Goal: Download file/media

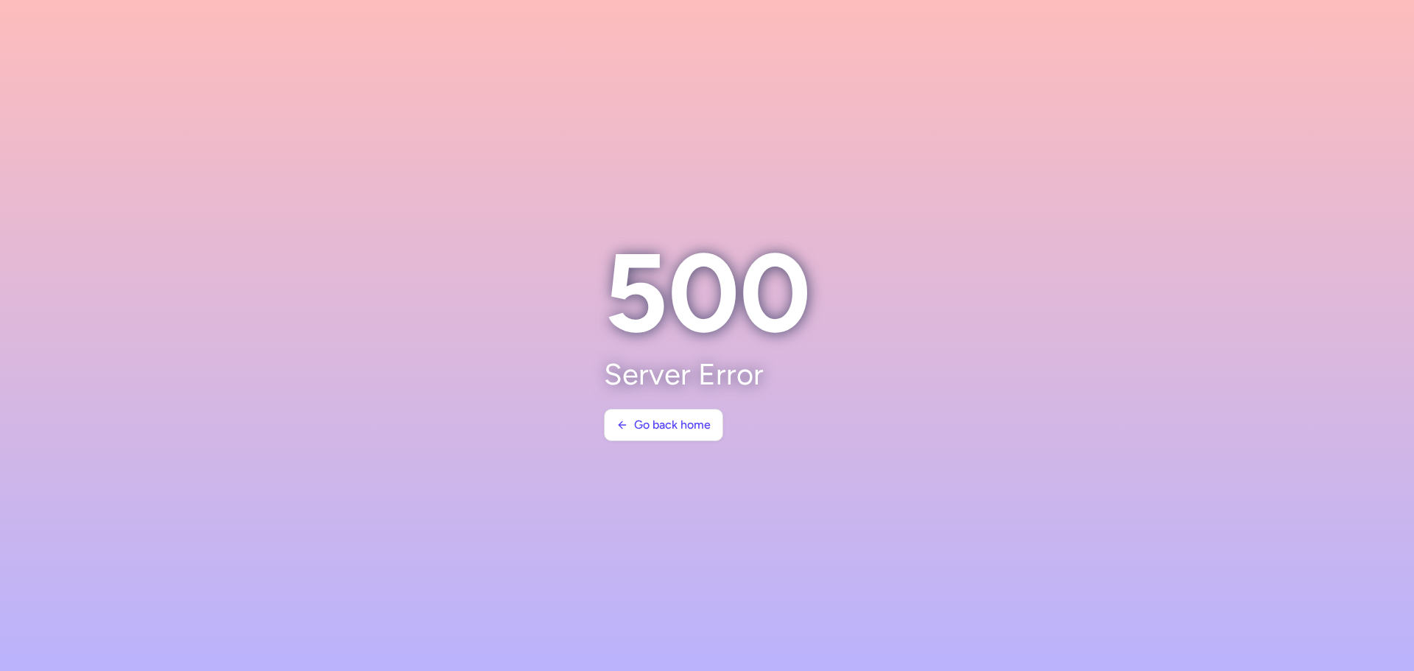
click at [985, 172] on section at bounding box center [707, 335] width 1414 height 671
click at [669, 417] on button "Go back home" at bounding box center [663, 424] width 119 height 32
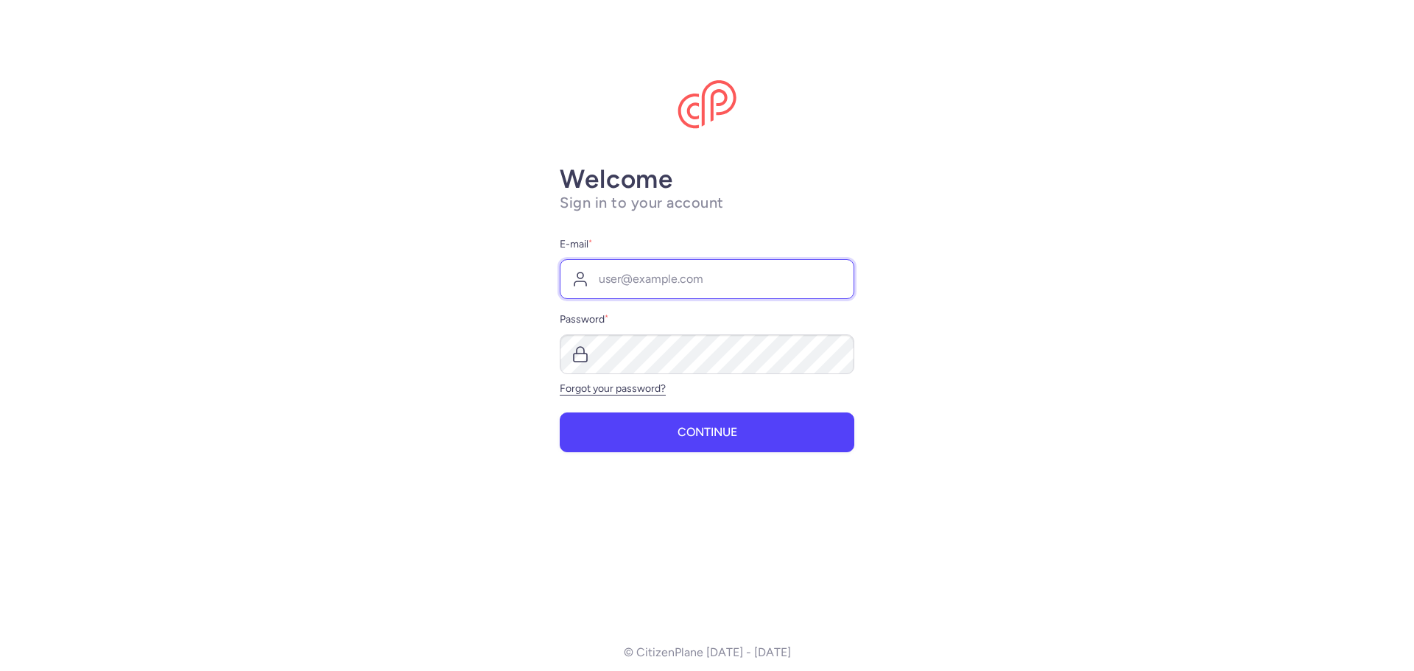
type input "[EMAIL_ADDRESS][DOMAIN_NAME]"
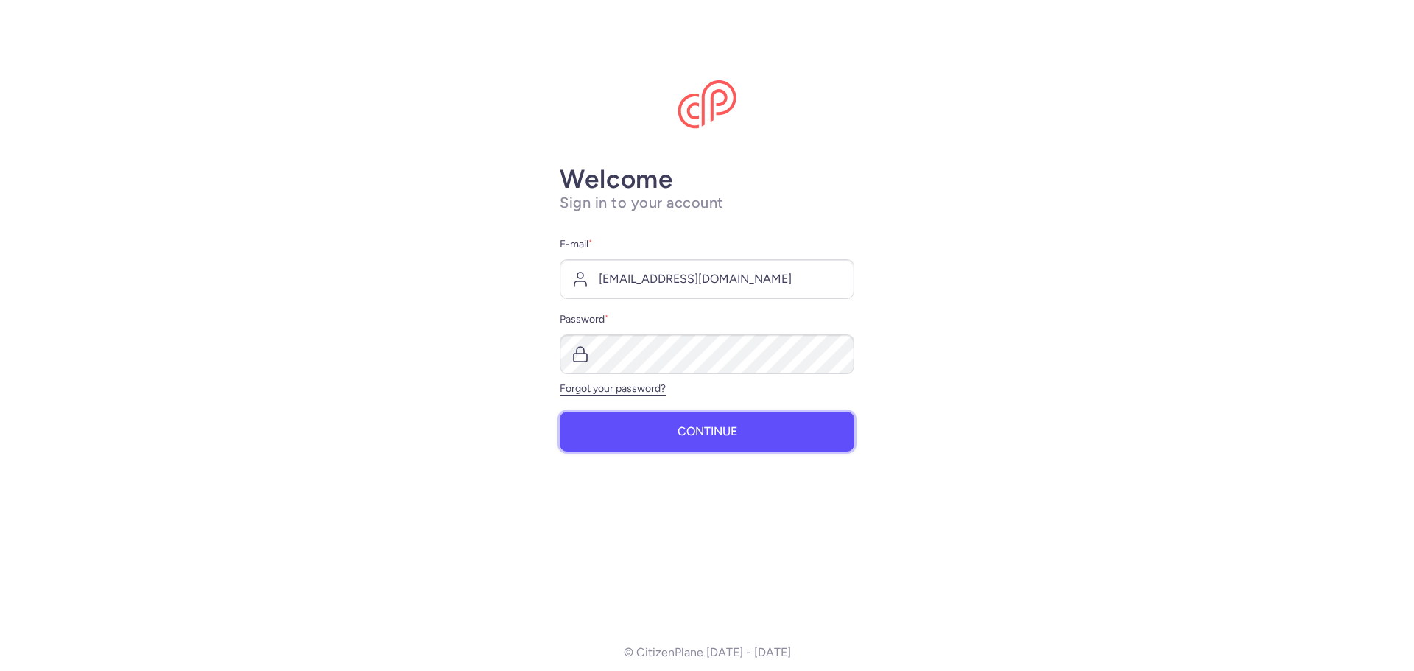
click at [678, 434] on span "Continue" at bounding box center [708, 431] width 60 height 13
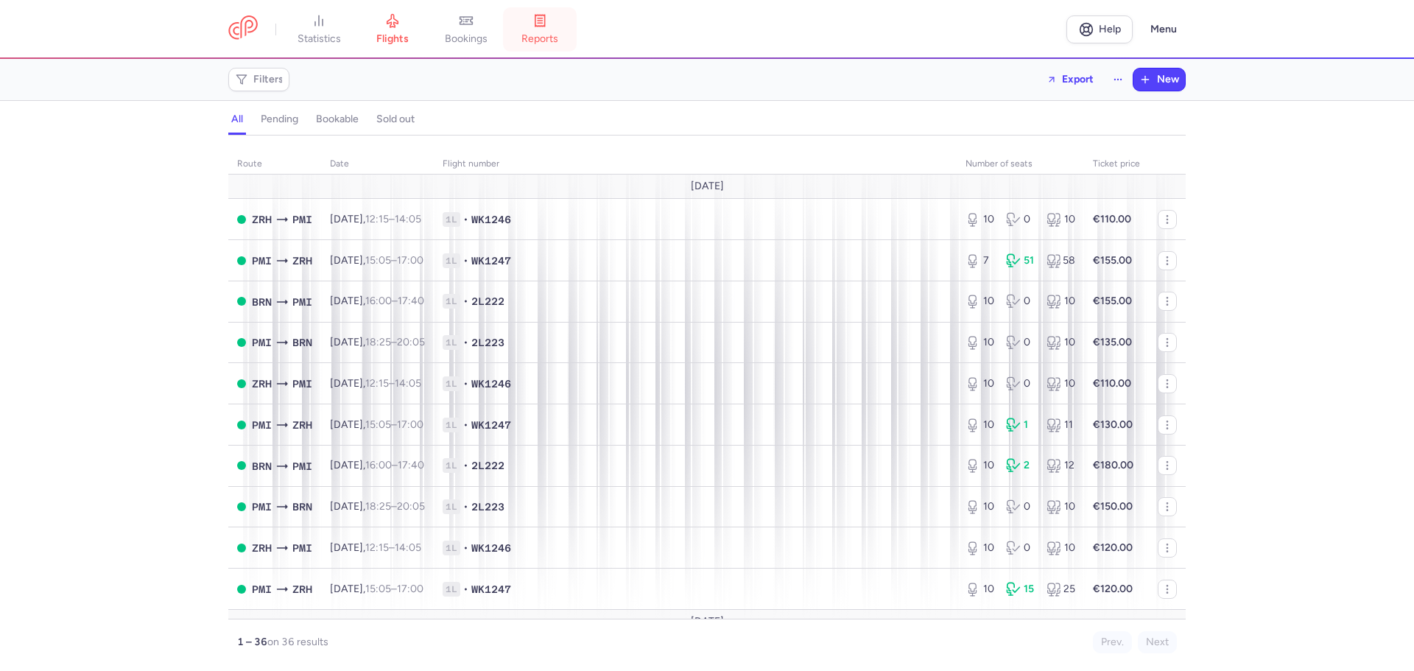
click at [546, 31] on link "reports" at bounding box center [540, 29] width 74 height 32
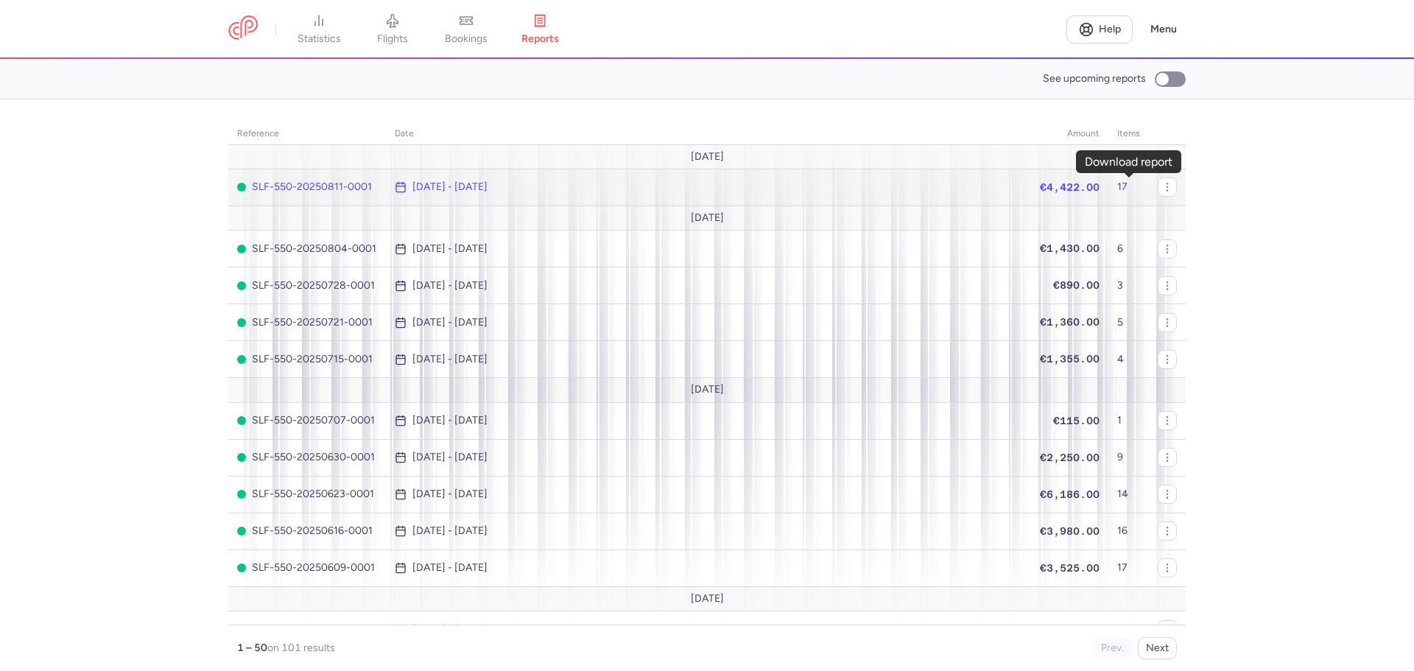
click at [0, 0] on icon "button" at bounding box center [0, 0] width 0 height 0
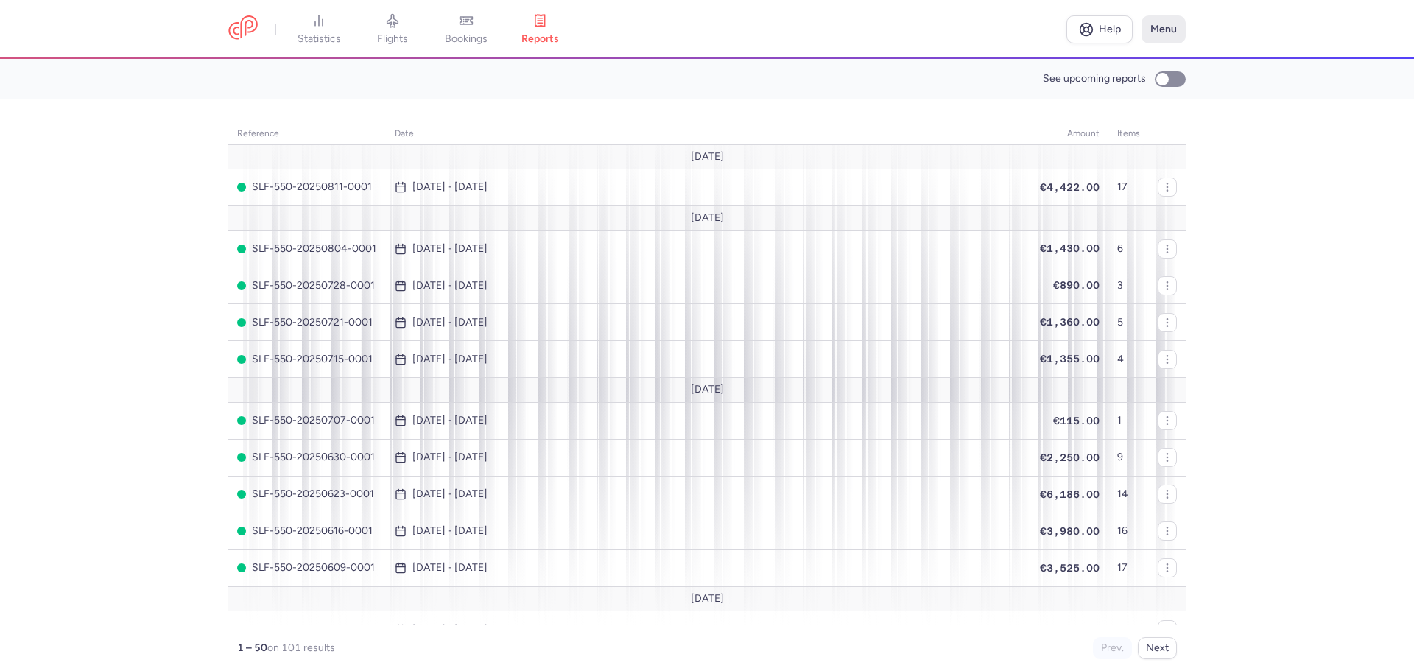
click at [1170, 27] on button "Menu" at bounding box center [1163, 29] width 44 height 28
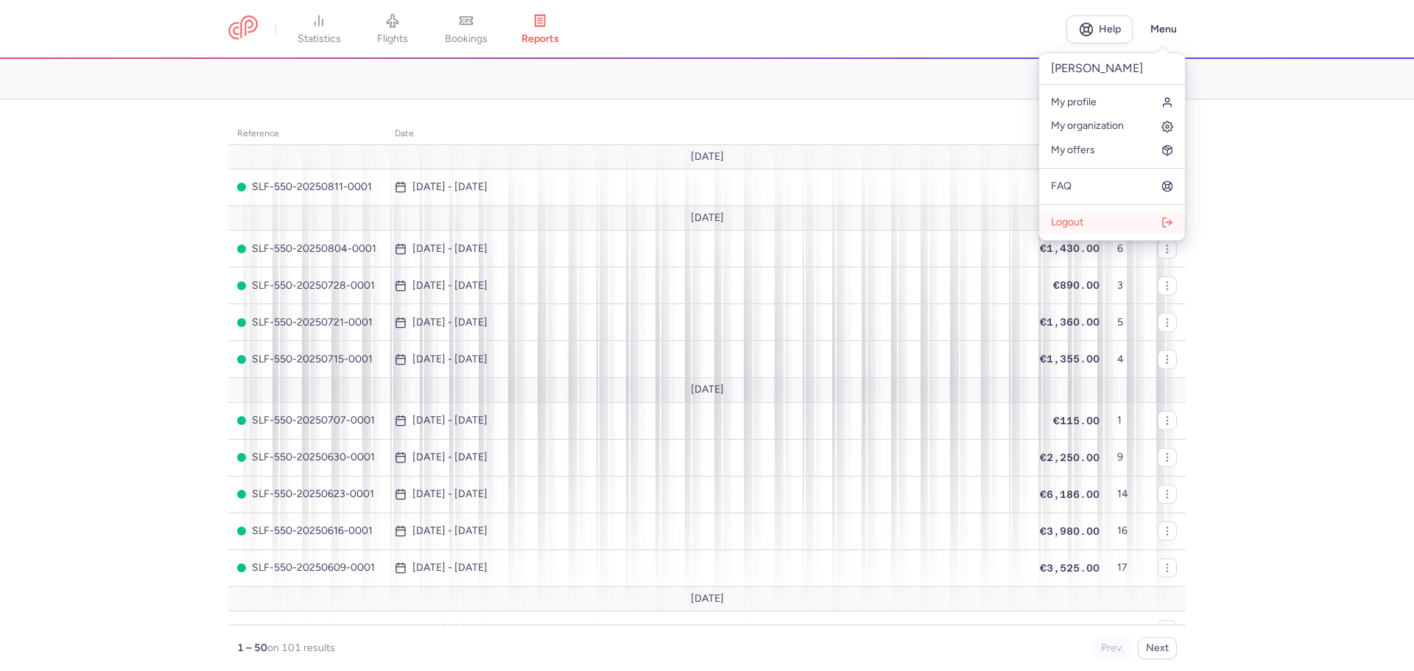
click at [1069, 222] on span "Logout" at bounding box center [1067, 223] width 32 height 12
